Goal: Register for event/course

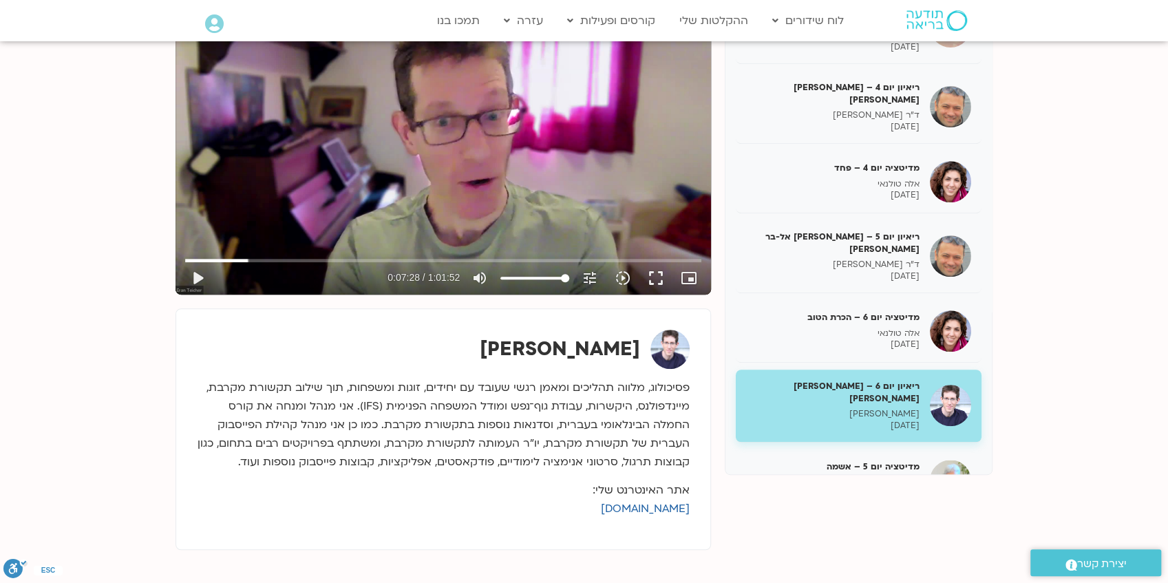
scroll to position [275, 0]
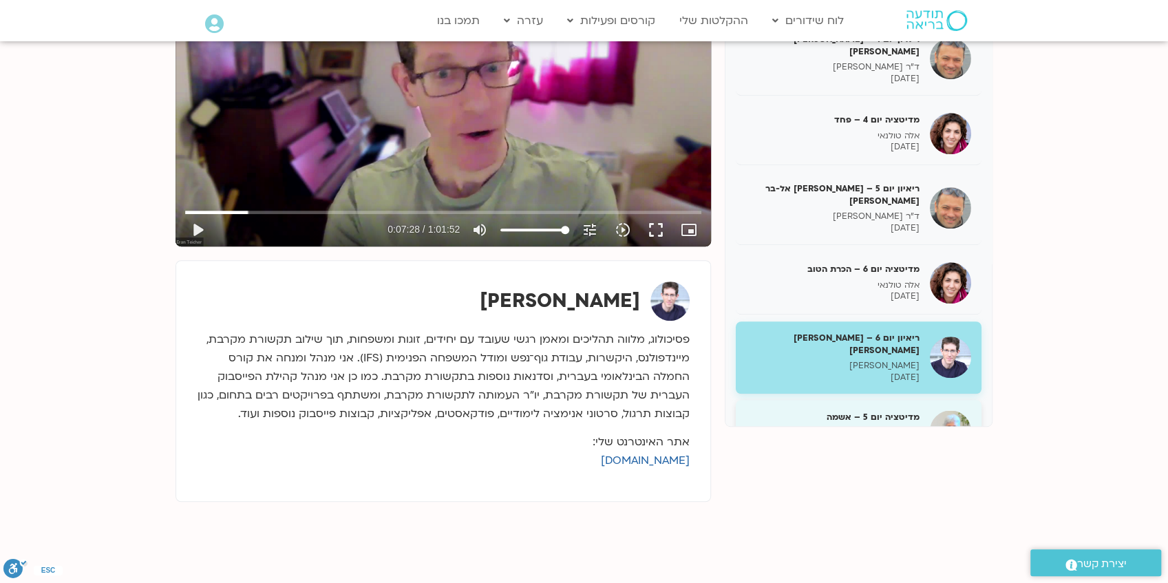
click at [872, 411] on h5 "מדיטציה יום 5 – אשמה" at bounding box center [833, 417] width 174 height 12
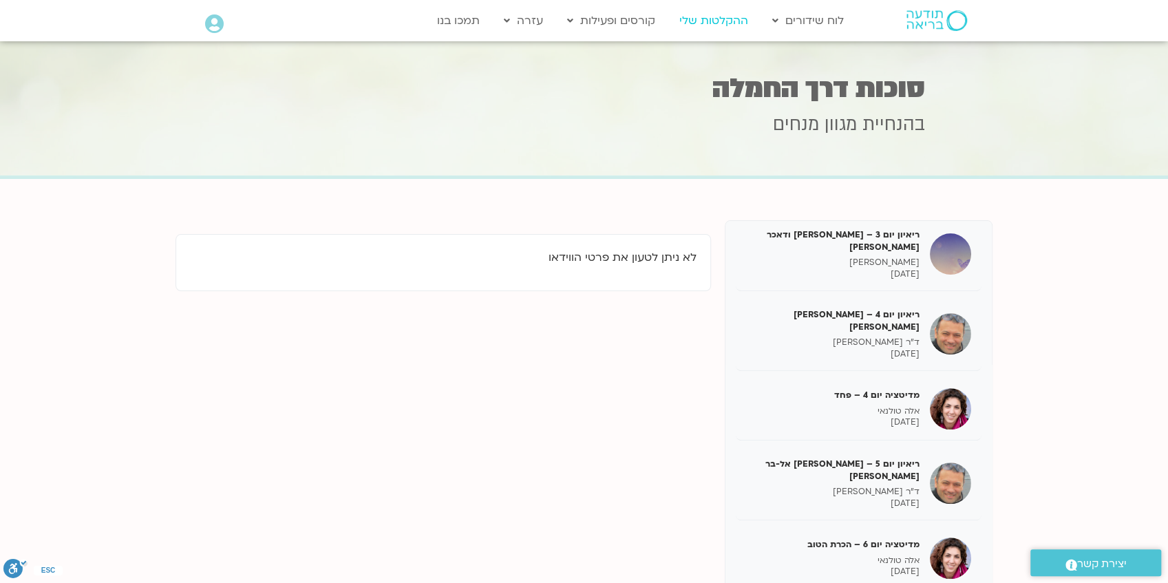
click at [706, 18] on link "ההקלטות שלי" at bounding box center [714, 21] width 83 height 26
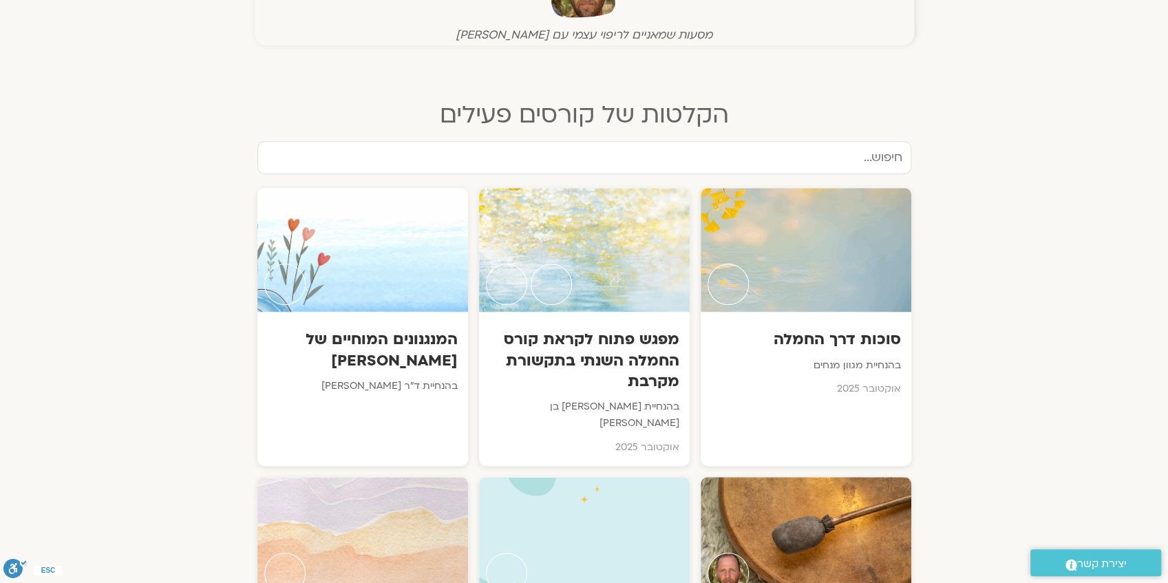
scroll to position [596, 0]
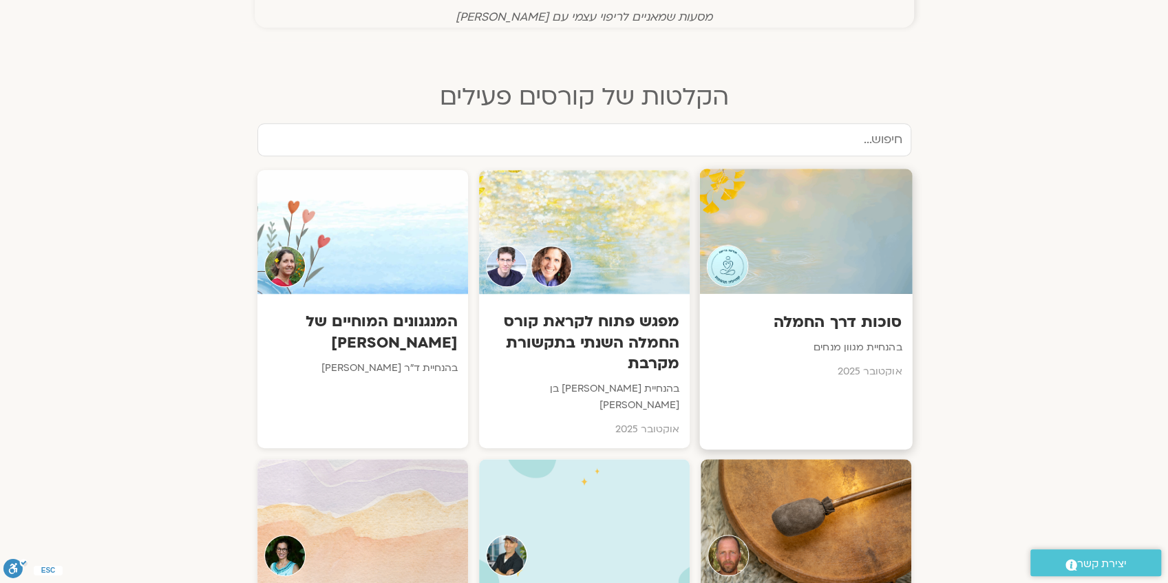
click at [813, 273] on div at bounding box center [806, 231] width 213 height 125
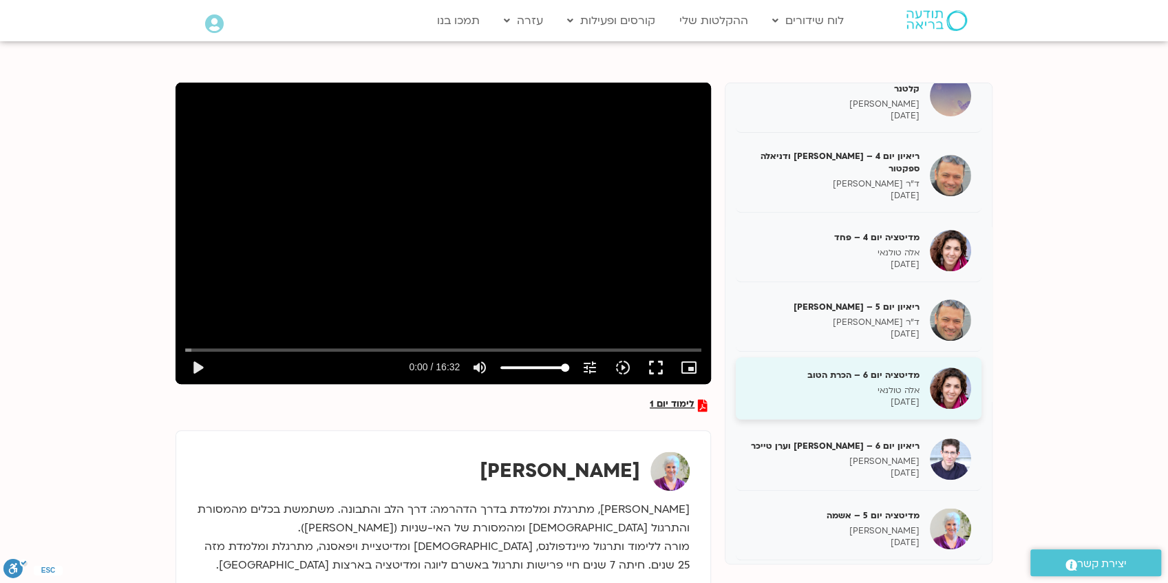
scroll to position [335, 0]
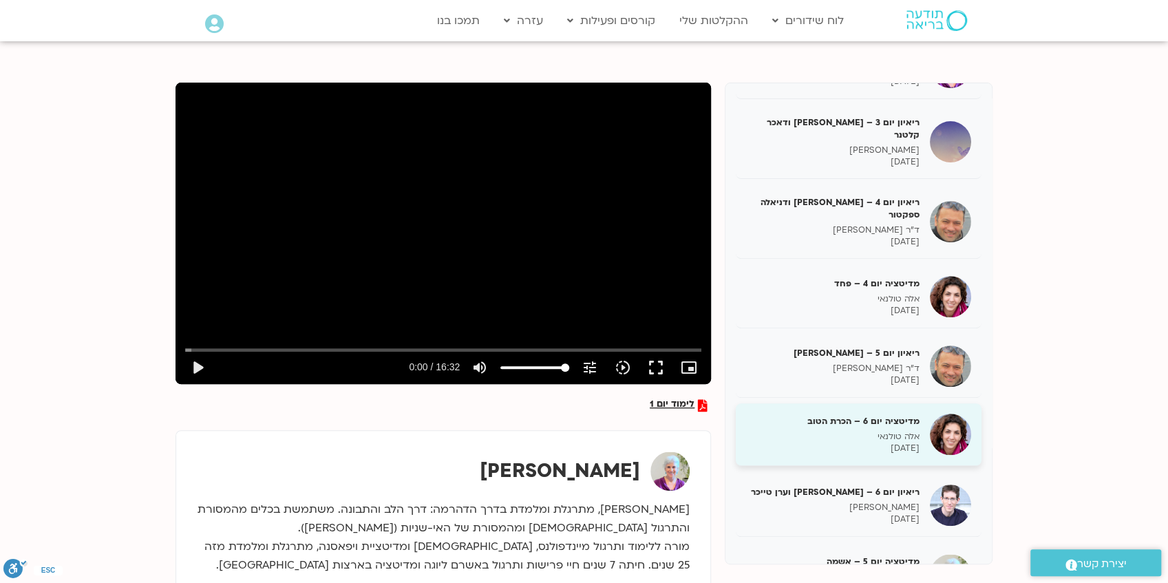
click at [954, 419] on img at bounding box center [950, 434] width 41 height 41
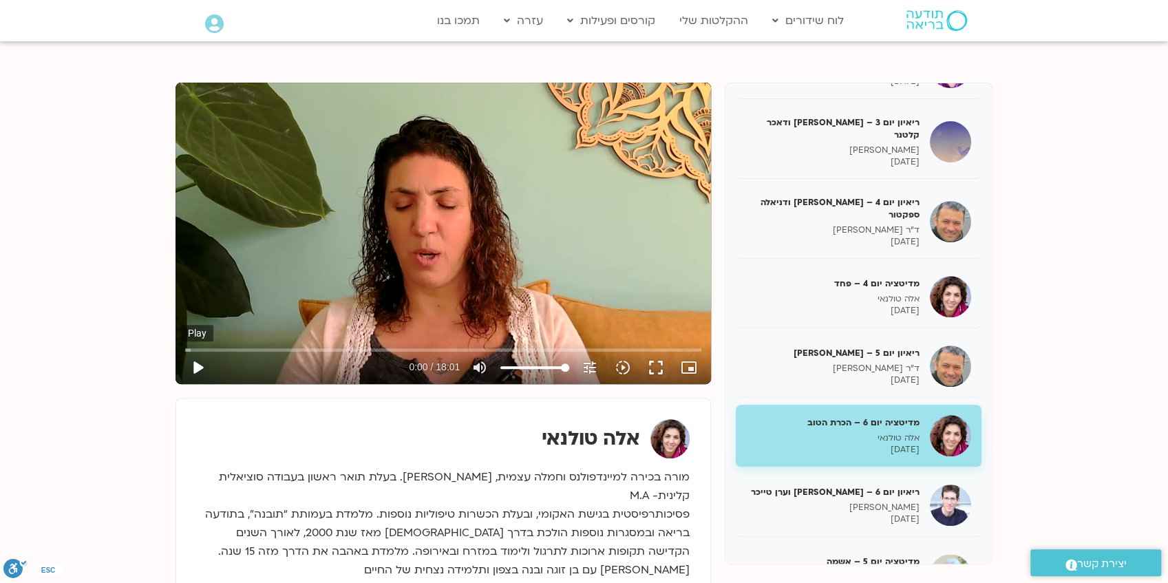
click at [200, 369] on button "play_arrow" at bounding box center [197, 367] width 33 height 33
click at [200, 370] on button "pause" at bounding box center [197, 367] width 33 height 33
click at [198, 366] on button "play_arrow" at bounding box center [197, 367] width 33 height 33
click at [372, 230] on div "Skip Ad 2:50 pause 6:47 / 18:01 volume_up Mute tune Resolution Auto 720p slow_m…" at bounding box center [444, 234] width 536 height 302
click at [200, 369] on button "play_arrow" at bounding box center [197, 367] width 33 height 33
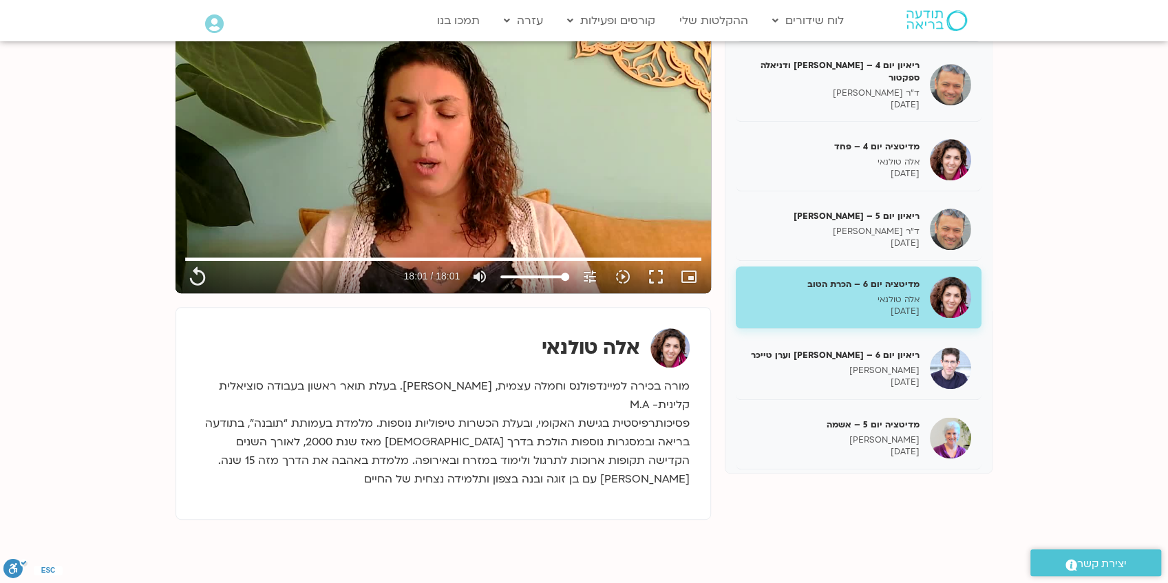
scroll to position [229, 0]
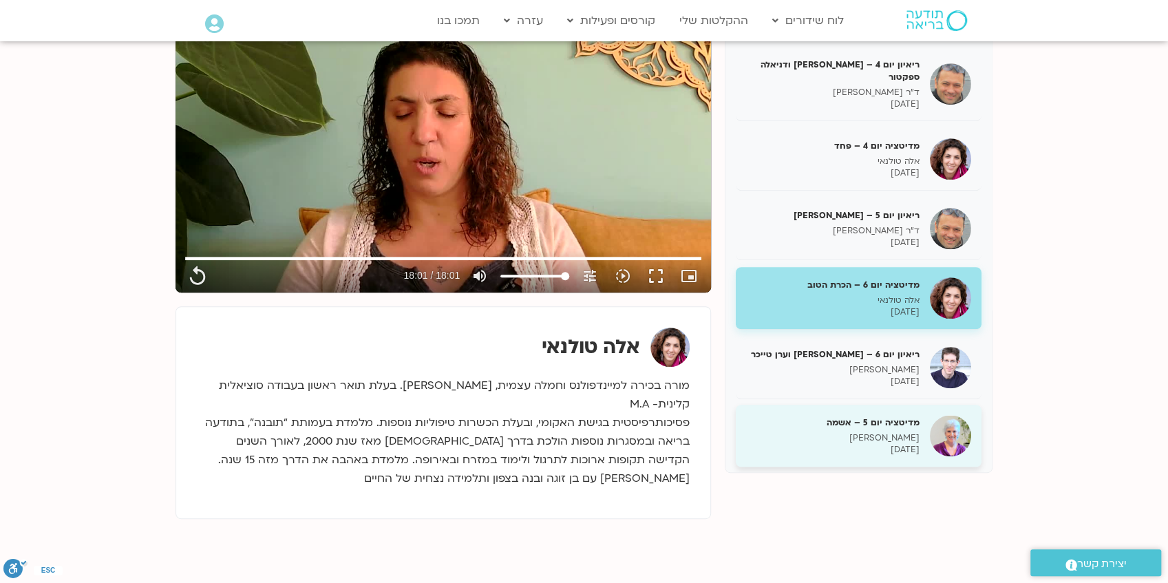
type input "1081.16"
click at [946, 427] on img at bounding box center [950, 435] width 41 height 41
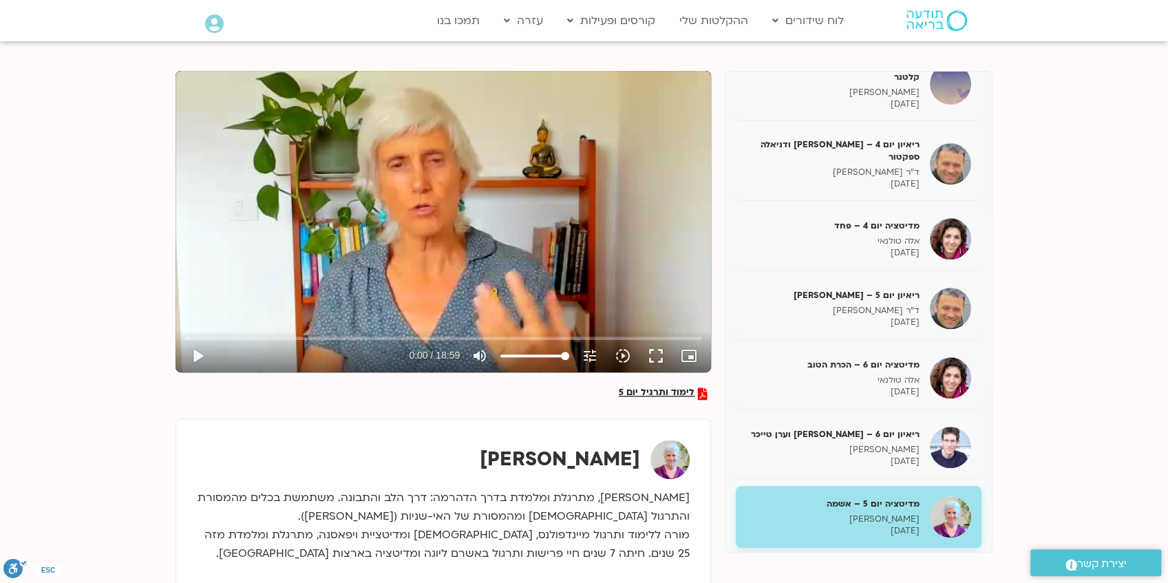
scroll to position [138, 0]
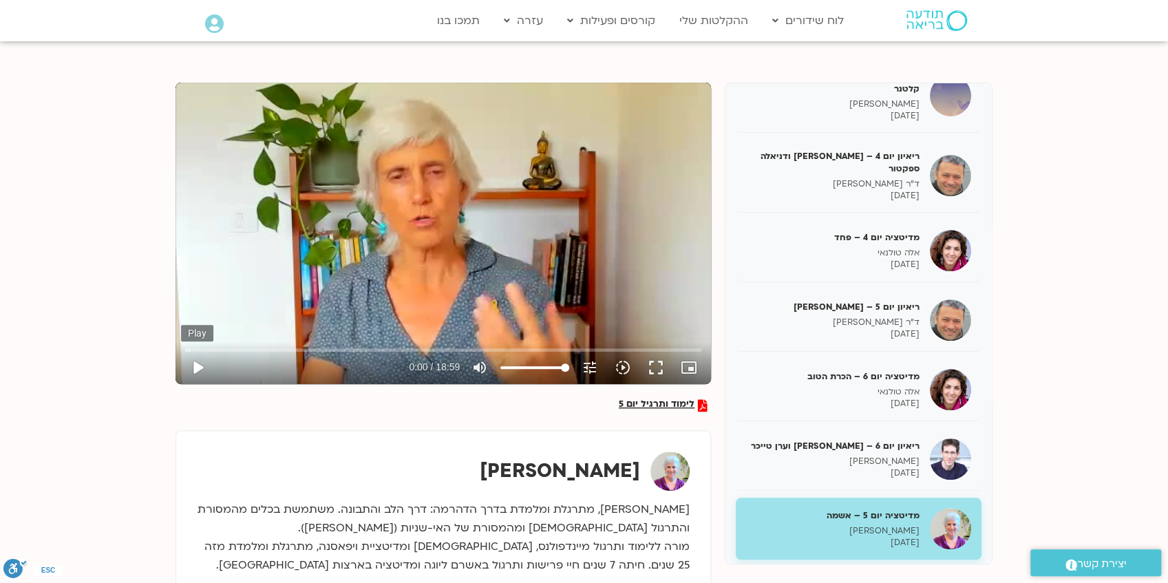
click at [199, 366] on button "play_arrow" at bounding box center [197, 367] width 33 height 33
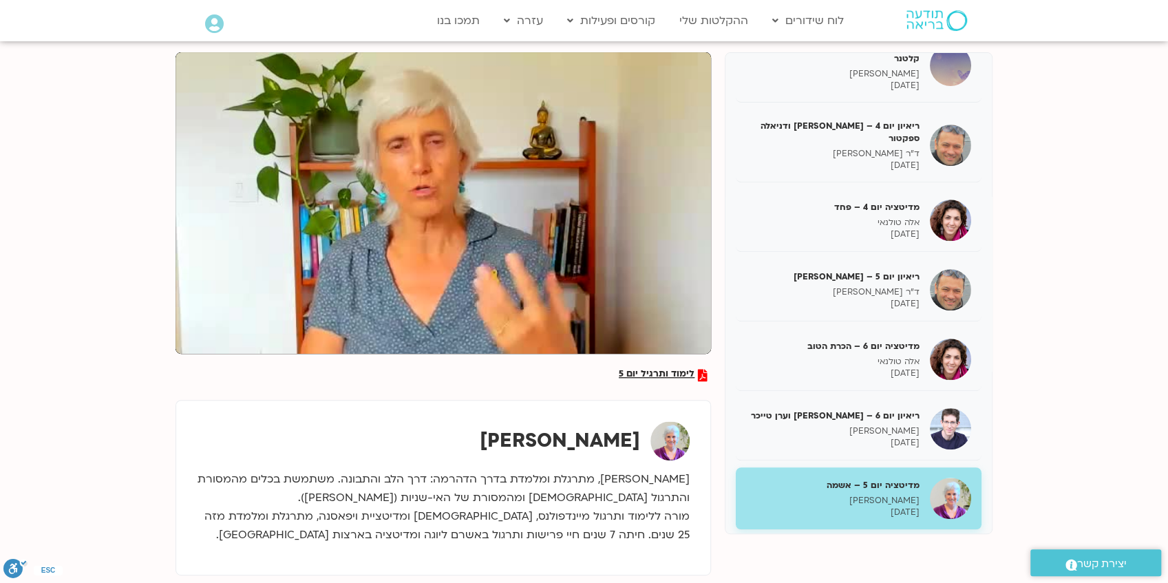
scroll to position [183, 0]
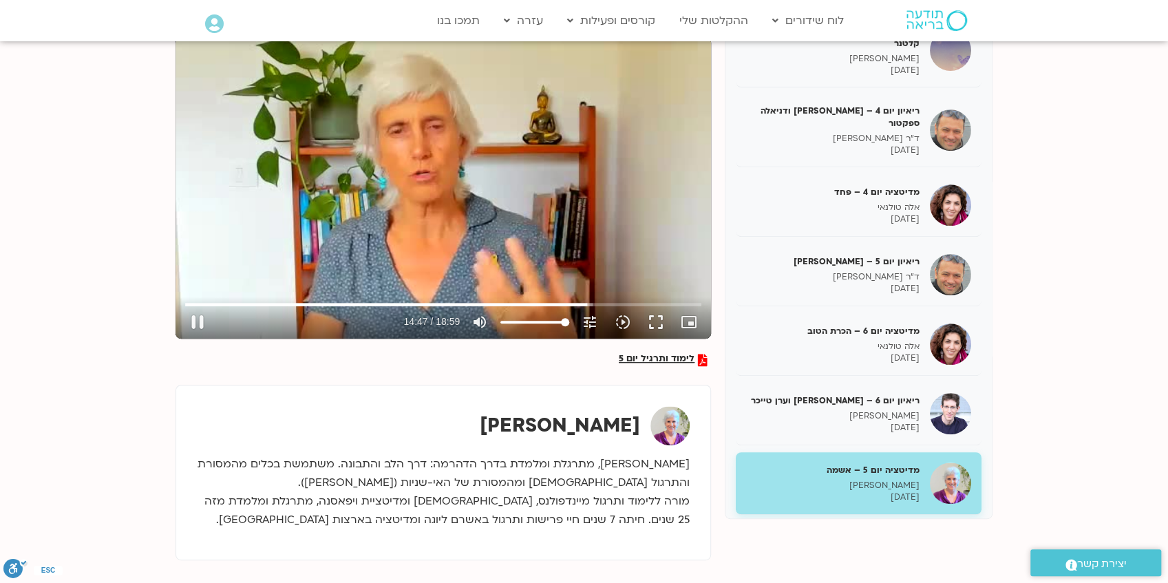
click at [441, 191] on div "Skip Ad 17:48 pause 14:47 / 18:59 volume_up Mute tune Resolution Auto 240p slow…" at bounding box center [444, 188] width 536 height 302
click at [196, 319] on button "play_arrow" at bounding box center [197, 322] width 33 height 33
click at [379, 266] on div "Skip Ad 17:48 pause 15:36 / 18:59 volume_up Mute tune Resolution Auto 240p slow…" at bounding box center [444, 188] width 536 height 302
click at [196, 323] on button "play_arrow" at bounding box center [197, 322] width 33 height 33
click at [453, 175] on div "Skip Ad 17:48 pause 18:39 / 18:59 volume_up Mute tune Resolution Auto 240p slow…" at bounding box center [444, 188] width 536 height 302
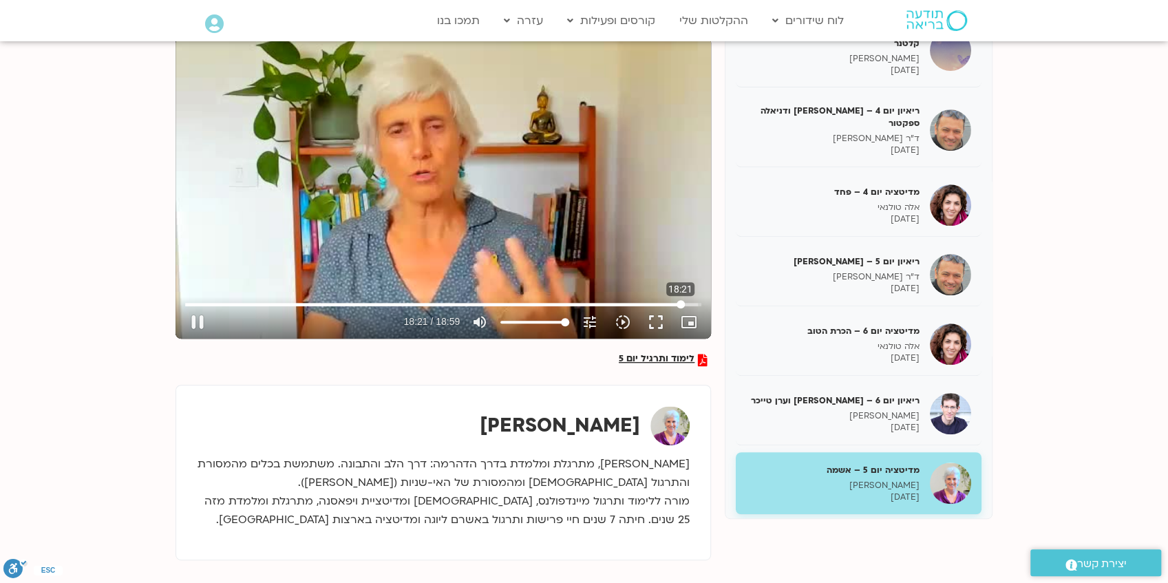
drag, startPoint x: 691, startPoint y: 304, endPoint x: 680, endPoint y: 304, distance: 11.0
click at [680, 304] on input "Seek" at bounding box center [443, 304] width 516 height 8
click at [195, 319] on button "play_arrow" at bounding box center [197, 322] width 33 height 33
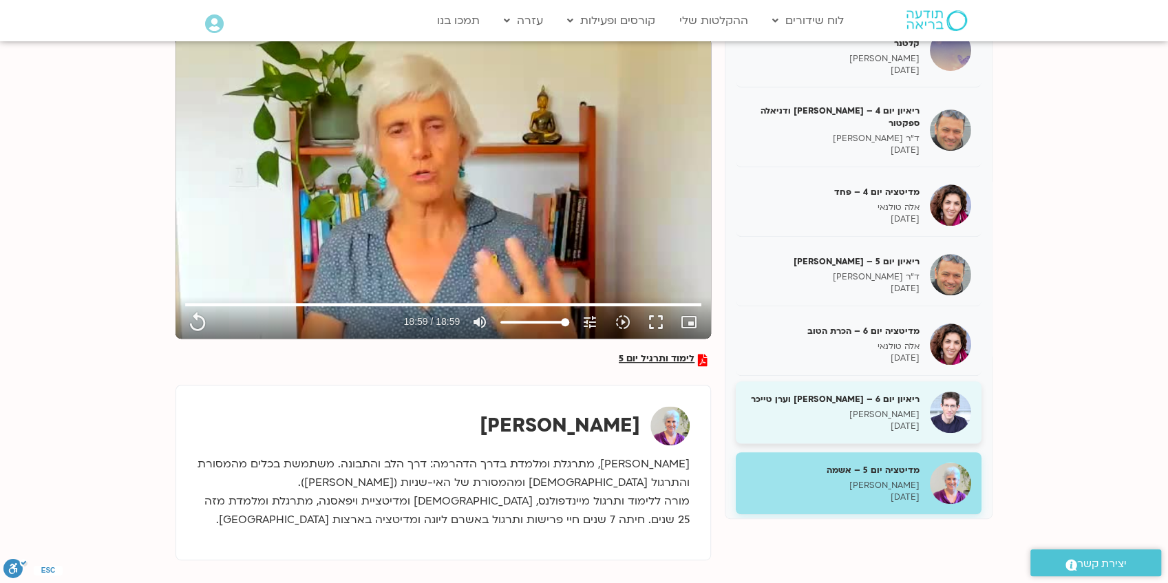
type input "1139.36"
click at [852, 393] on h5 "ריאיון יום 6 – אסף סטי אל-בר וערן טייכר" at bounding box center [833, 399] width 174 height 12
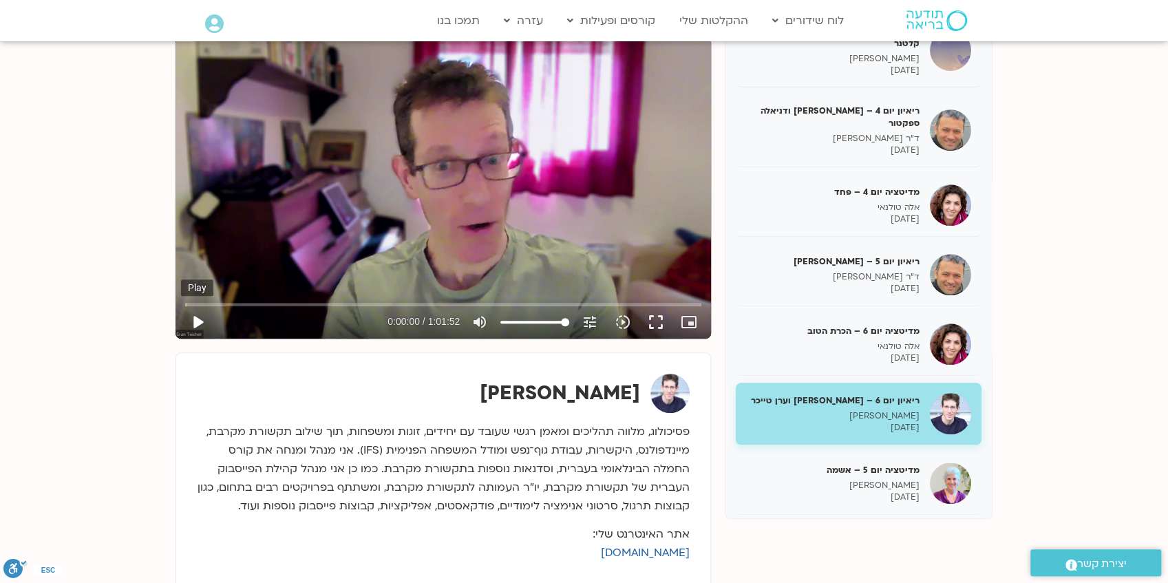
click at [200, 321] on button "play_arrow" at bounding box center [197, 322] width 33 height 33
drag, startPoint x: 187, startPoint y: 304, endPoint x: 248, endPoint y: 311, distance: 61.0
click at [248, 308] on input "Seek" at bounding box center [443, 304] width 516 height 8
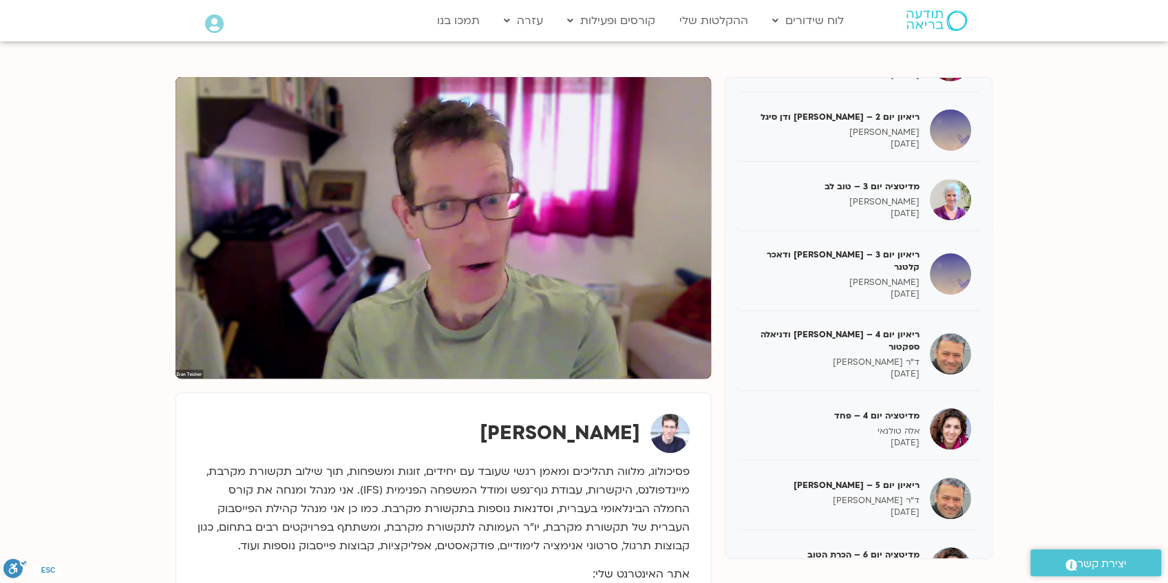
scroll to position [138, 0]
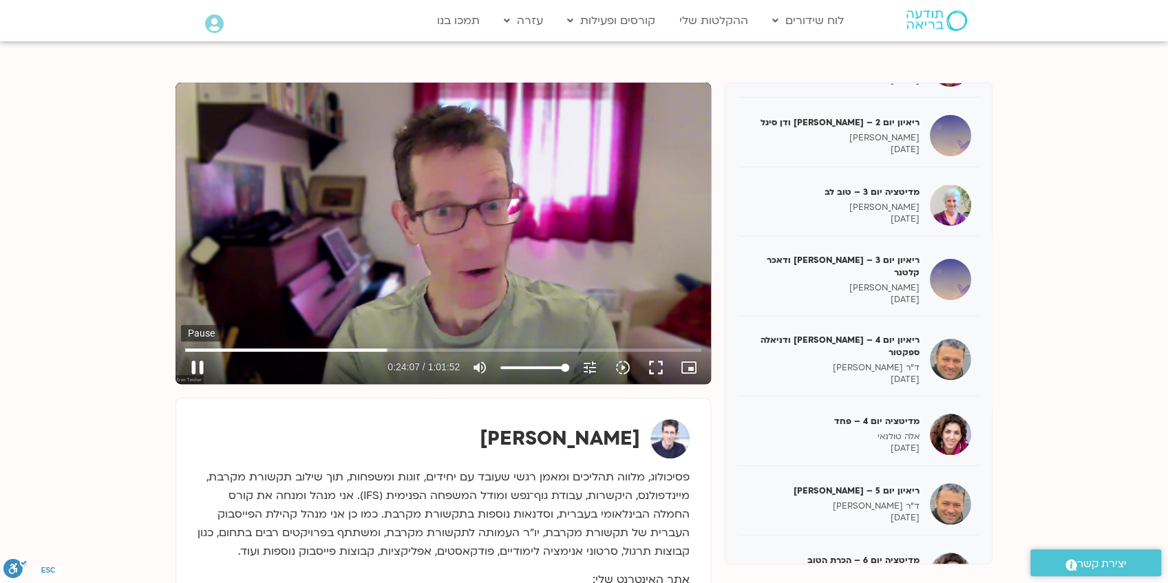
click at [197, 365] on button "pause" at bounding box center [197, 367] width 33 height 33
type input "1448.028189"
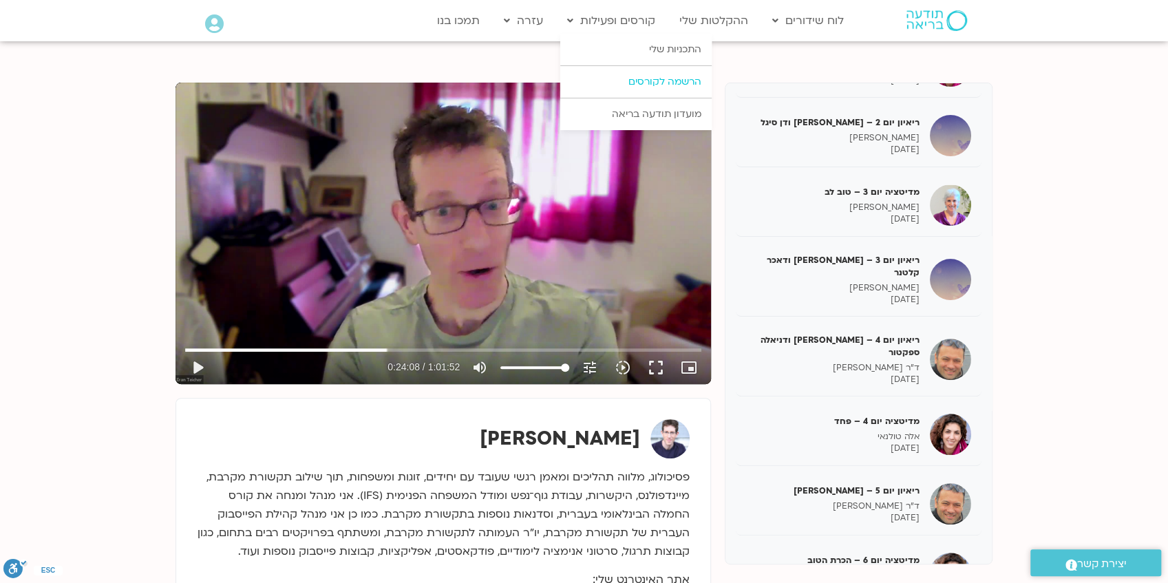
click at [647, 83] on link "הרשמה לקורסים" at bounding box center [635, 82] width 151 height 32
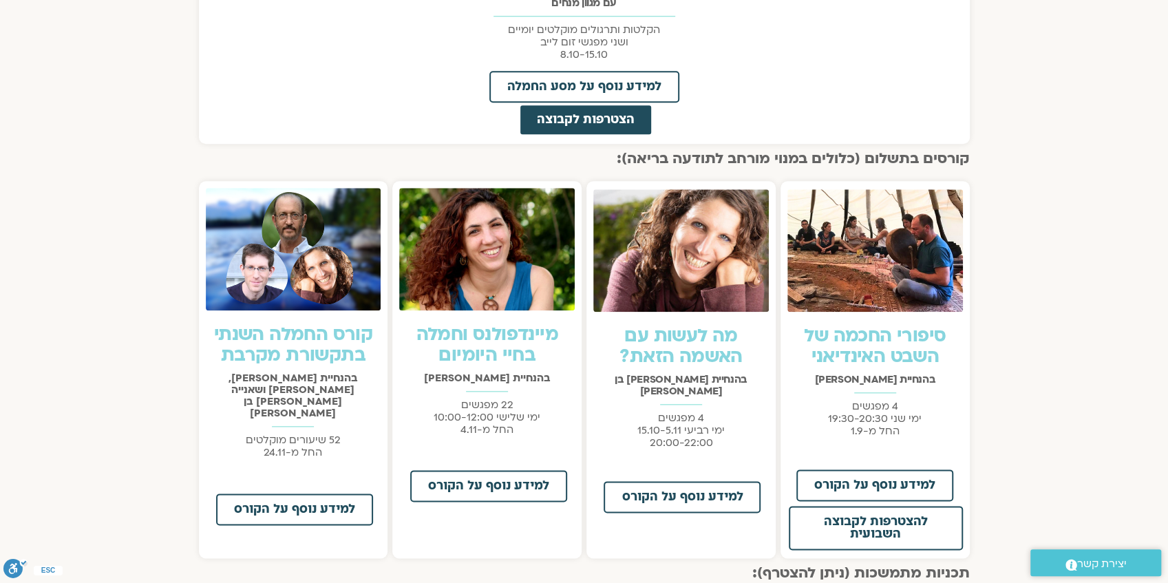
scroll to position [872, 0]
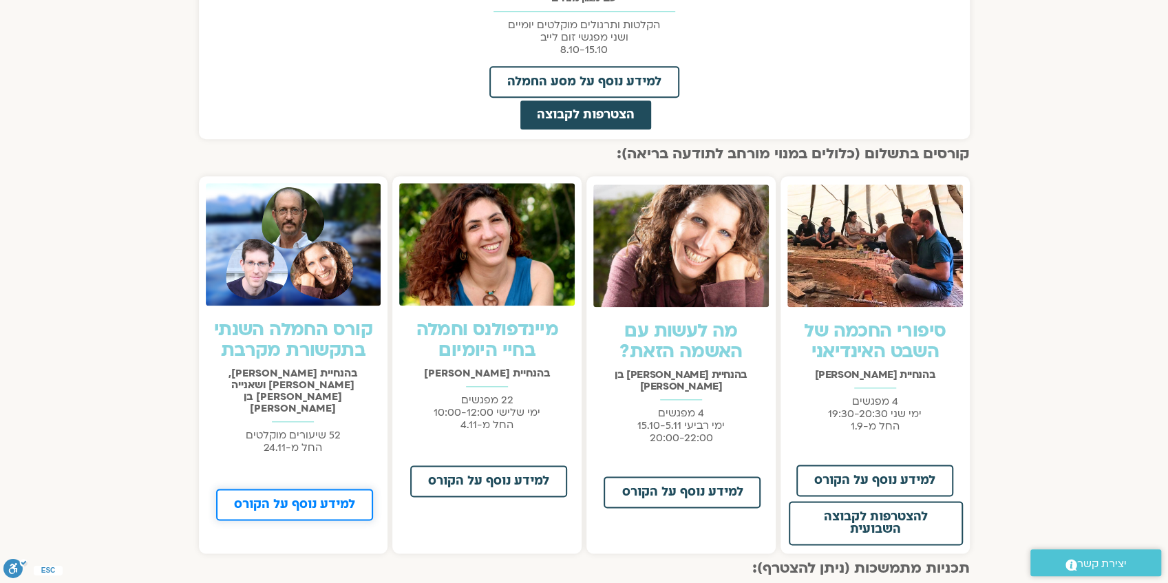
click at [293, 499] on span "למידע נוסף על הקורס" at bounding box center [294, 505] width 121 height 12
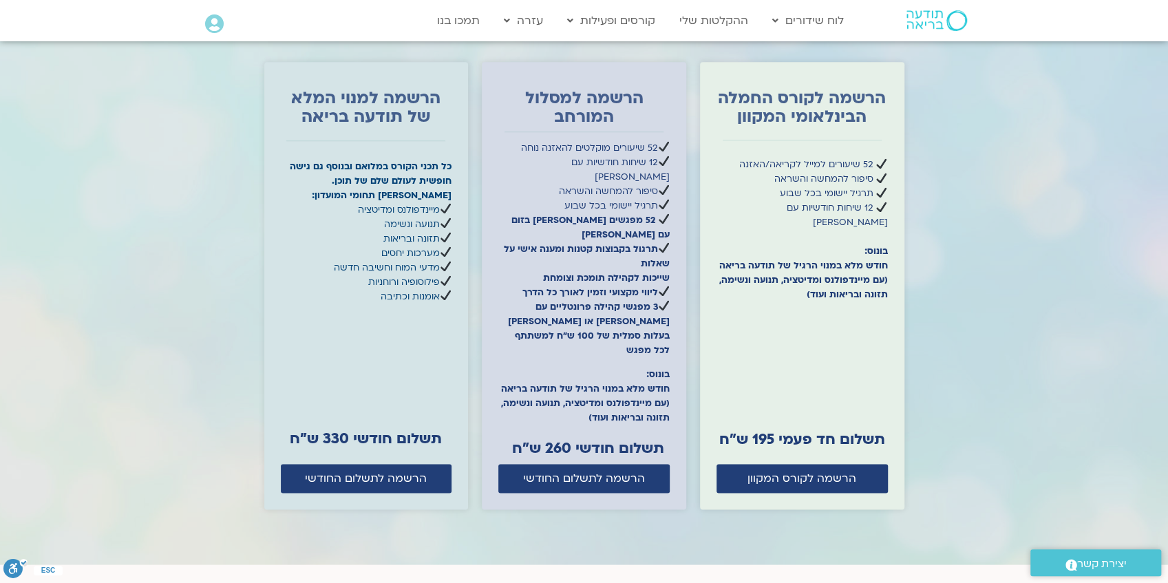
scroll to position [4636, 0]
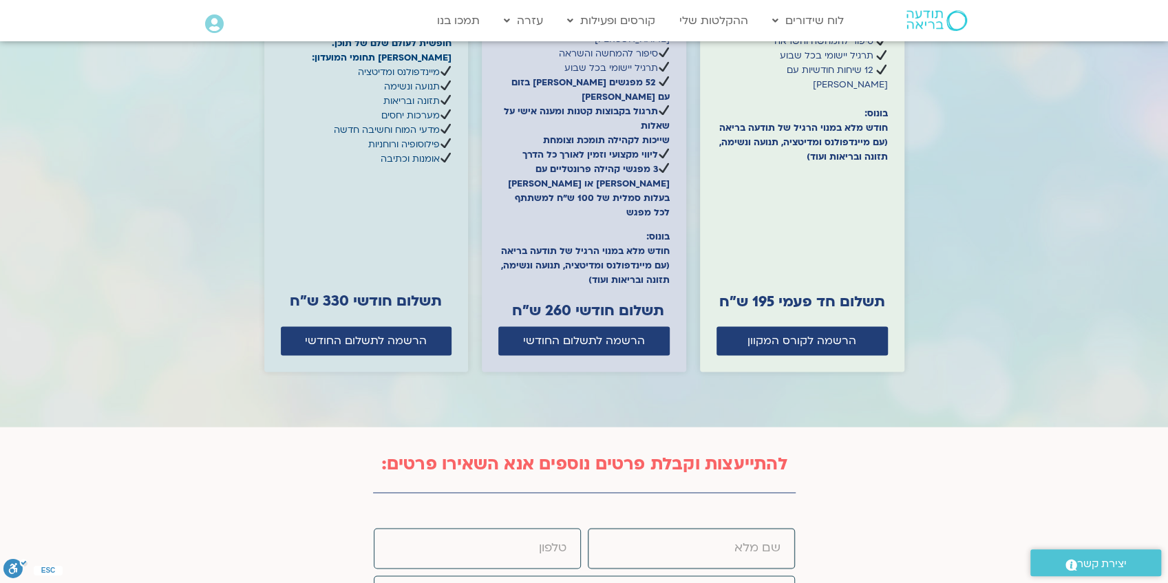
click at [689, 528] on input "שם פרטי" at bounding box center [691, 548] width 207 height 41
type input "דבורה יאיר"
type input "0528722875"
type input "yair.dvora@gmail.com"
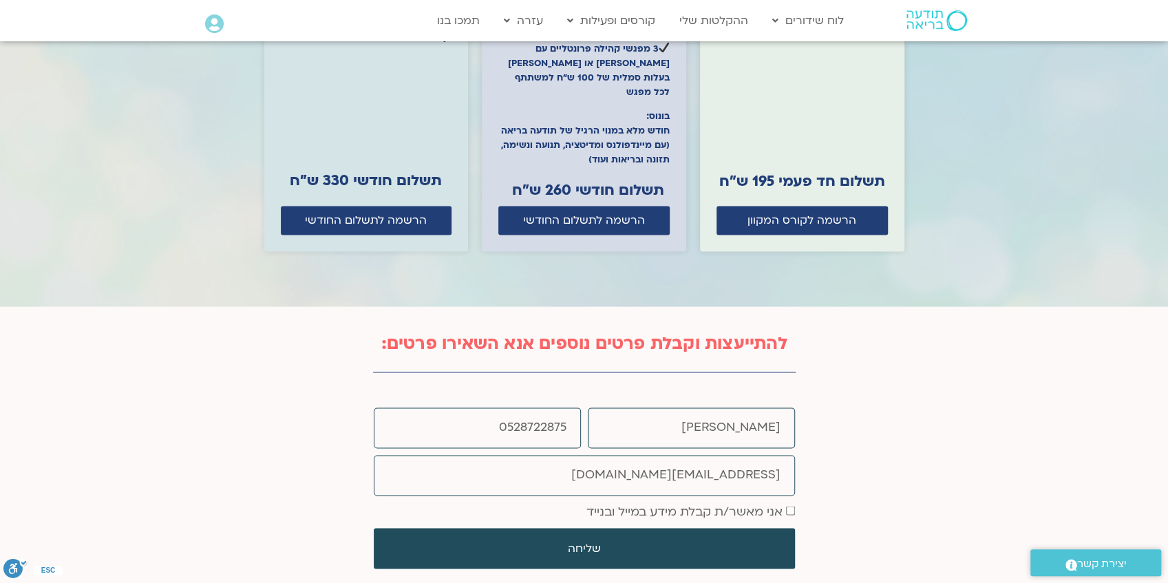
scroll to position [4774, 0]
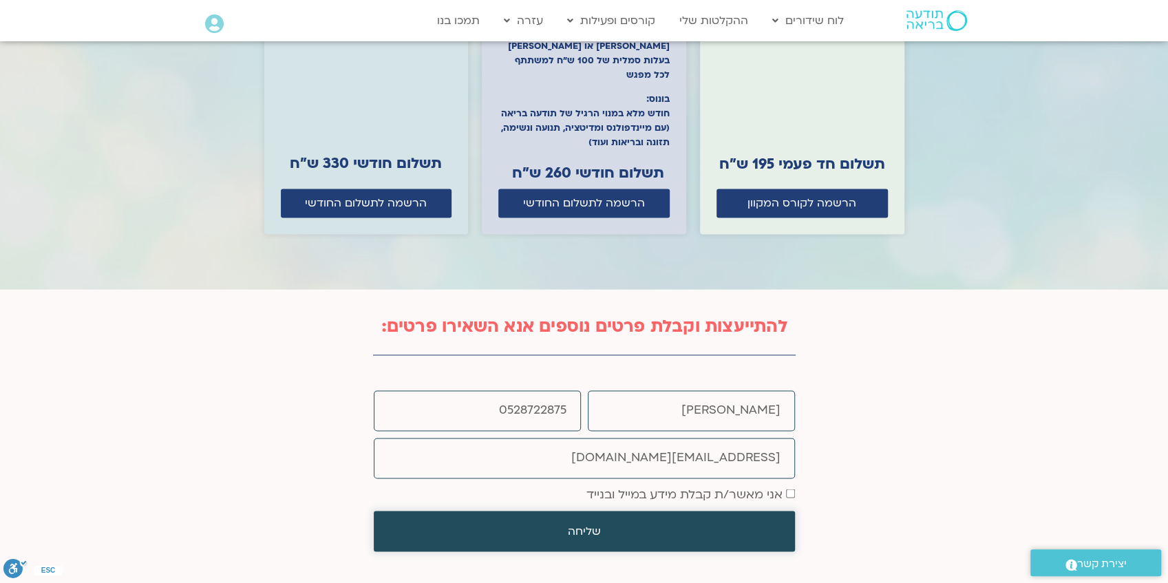
click at [613, 525] on span "שליחה" at bounding box center [584, 531] width 366 height 12
